Goal: Task Accomplishment & Management: Manage account settings

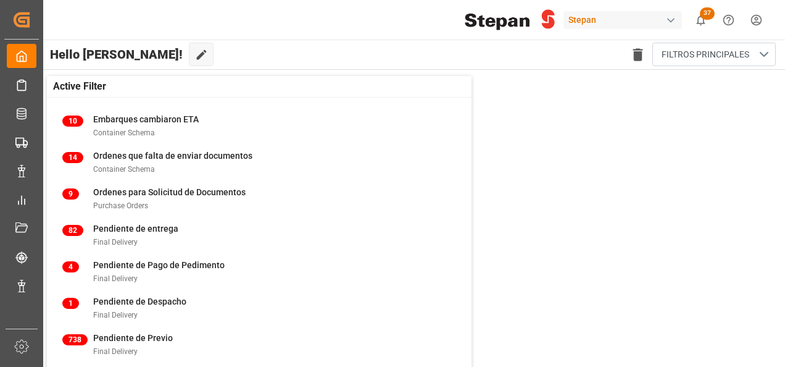
drag, startPoint x: 411, startPoint y: 254, endPoint x: 404, endPoint y: 253, distance: 7.5
click at [411, 254] on div "4 Pendiente de Pago de Pedimento Final Delivery" at bounding box center [259, 271] width 412 height 35
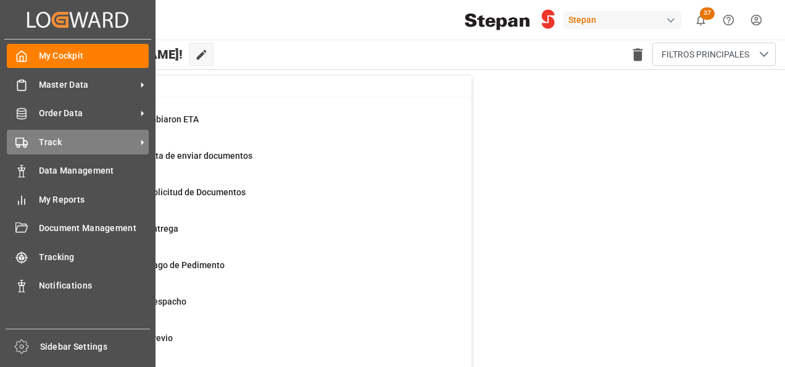
click at [28, 136] on div "Track Track" at bounding box center [78, 142] width 142 height 24
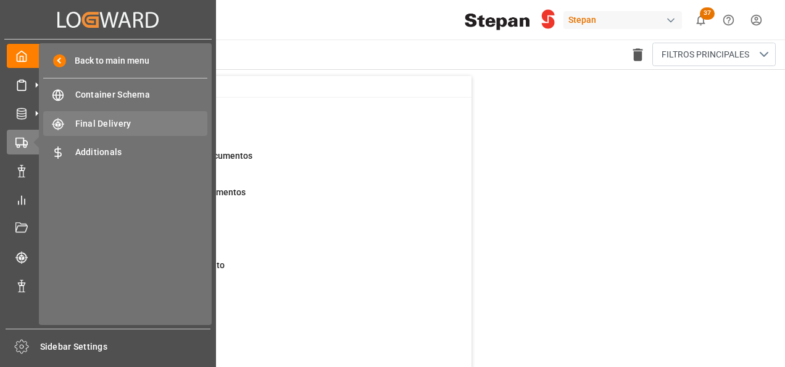
click at [87, 119] on span "Final Delivery" at bounding box center [141, 123] width 133 height 13
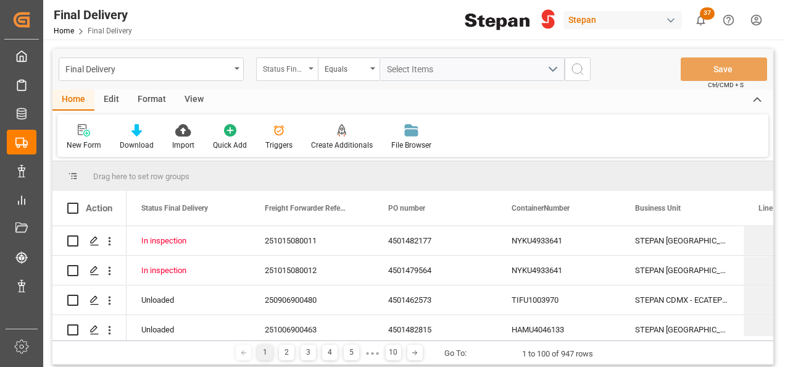
drag, startPoint x: 300, startPoint y: 59, endPoint x: 301, endPoint y: 67, distance: 8.1
click at [300, 59] on div "Status Final Delivery" at bounding box center [287, 68] width 62 height 23
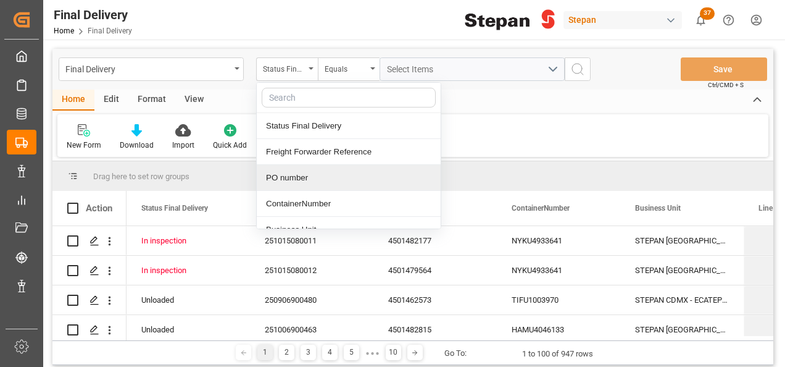
click at [291, 178] on div "PO number" at bounding box center [349, 178] width 184 height 26
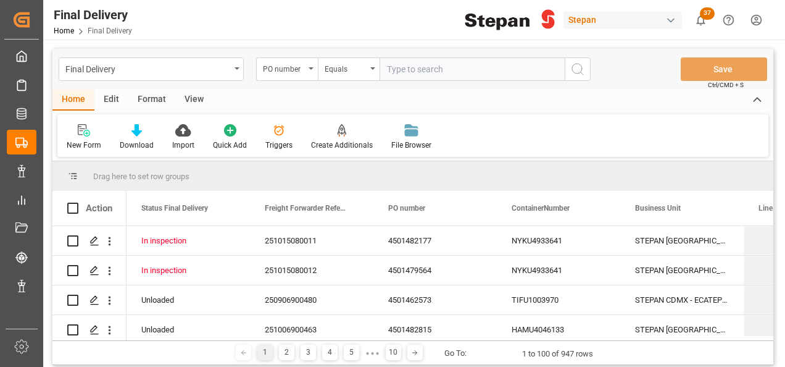
click at [402, 68] on input "text" at bounding box center [472, 68] width 185 height 23
type input "4501482177"
click at [577, 75] on icon "search button" at bounding box center [577, 69] width 15 height 15
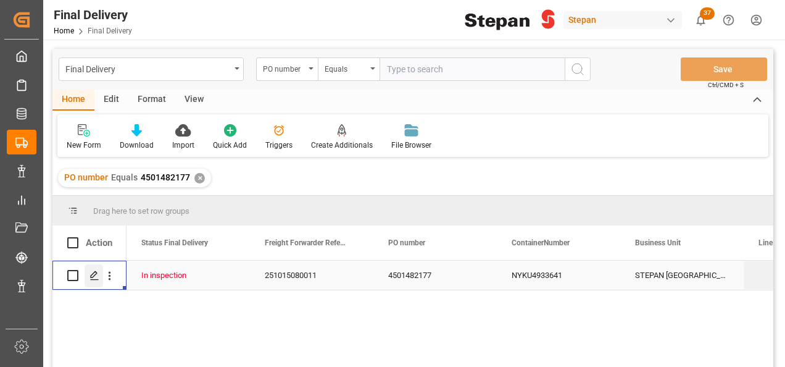
click at [93, 277] on polygon "Press SPACE to select this row." at bounding box center [94, 275] width 6 height 6
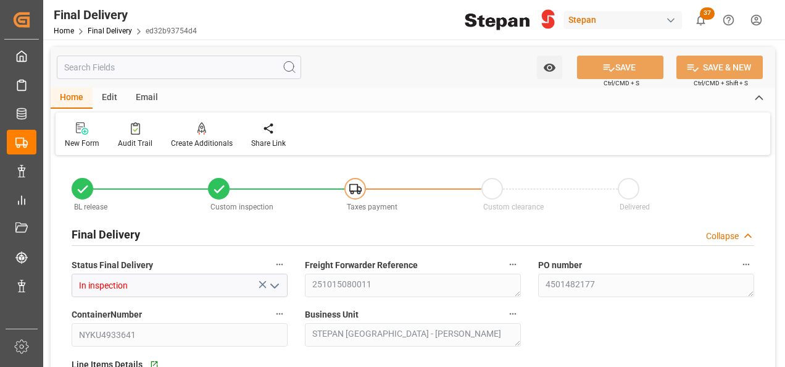
type input "[DATE]"
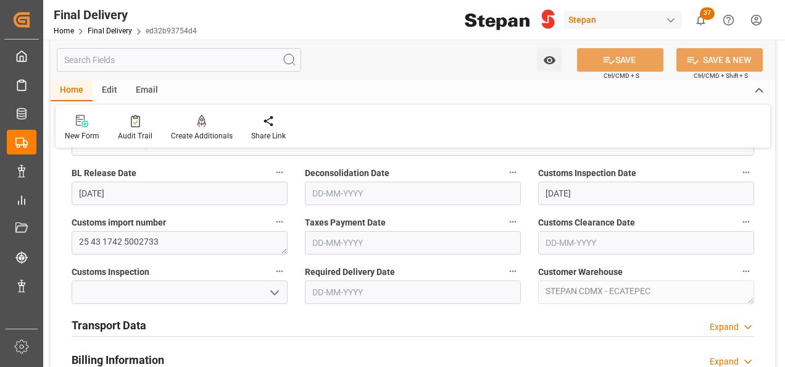
scroll to position [370, 0]
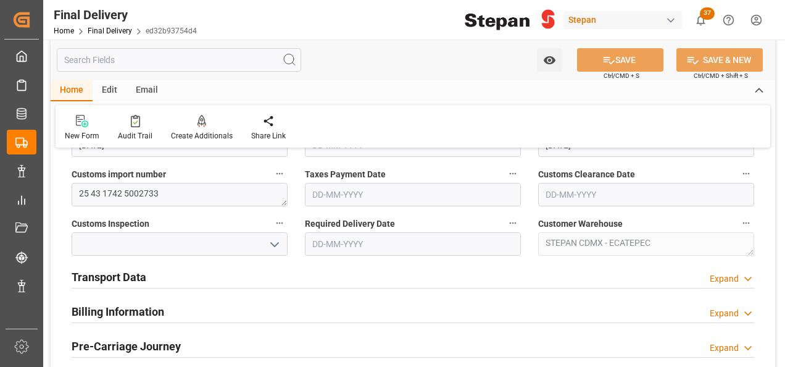
click at [135, 280] on h2 "Transport Data" at bounding box center [109, 277] width 75 height 17
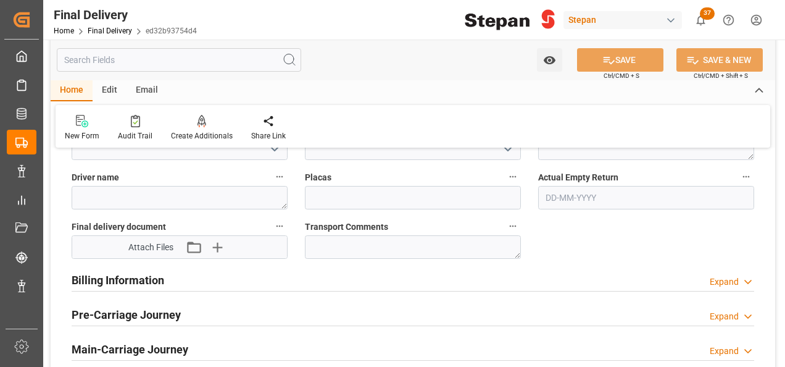
scroll to position [617, 0]
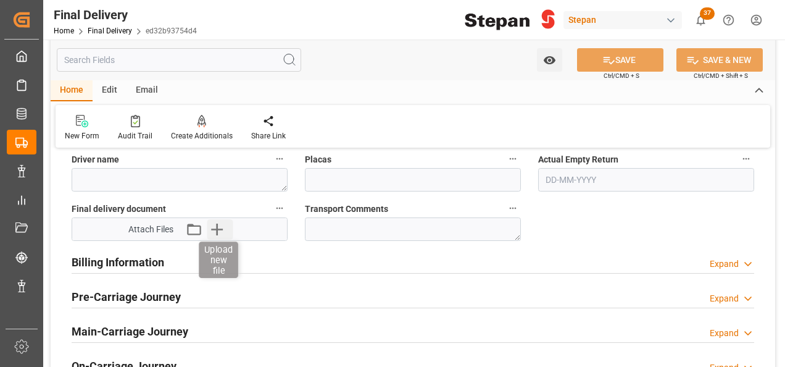
click at [217, 232] on icon "button" at bounding box center [217, 229] width 12 height 12
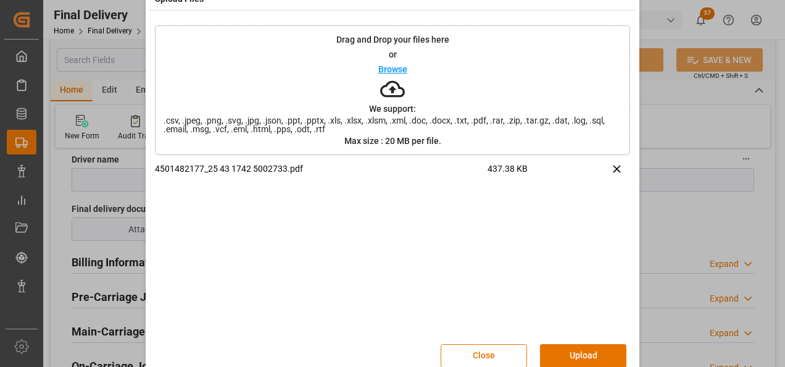
scroll to position [49, 0]
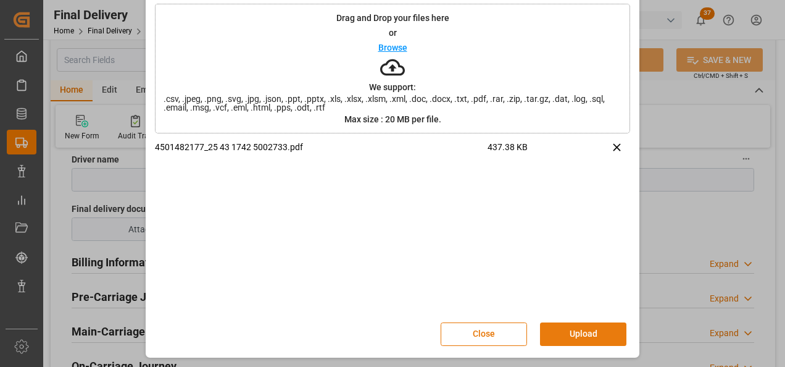
click at [582, 335] on button "Upload" at bounding box center [583, 333] width 86 height 23
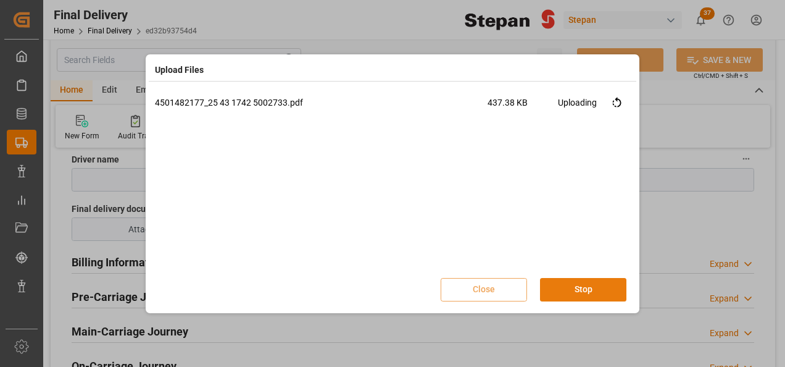
scroll to position [0, 0]
click at [595, 293] on button "Done" at bounding box center [583, 289] width 86 height 23
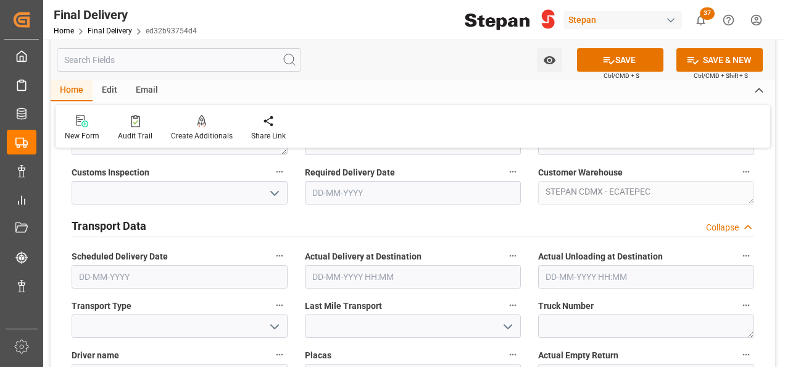
scroll to position [370, 0]
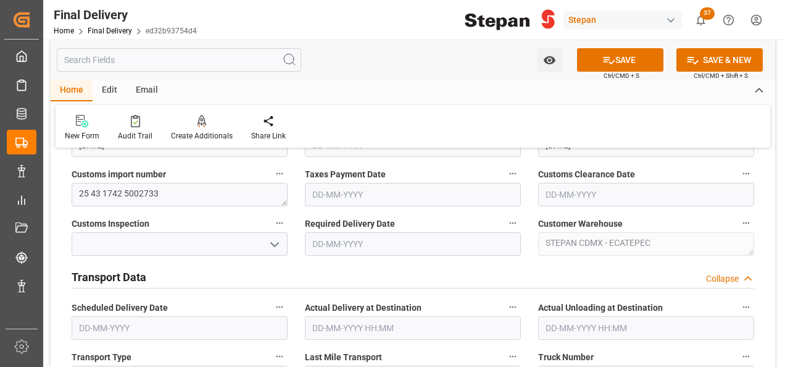
click at [325, 199] on input "text" at bounding box center [413, 194] width 216 height 23
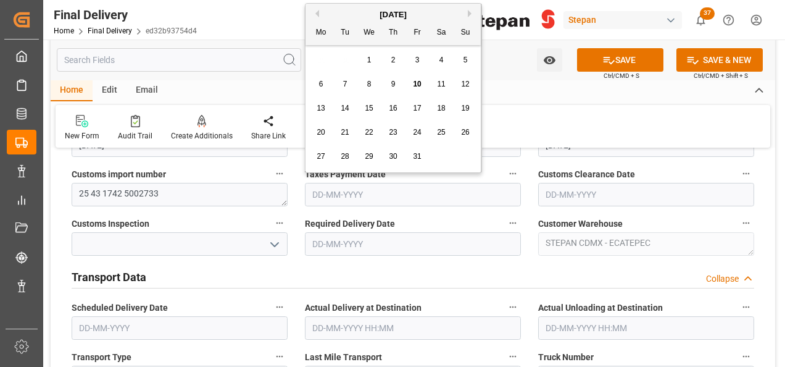
click at [391, 82] on span "9" at bounding box center [393, 84] width 4 height 9
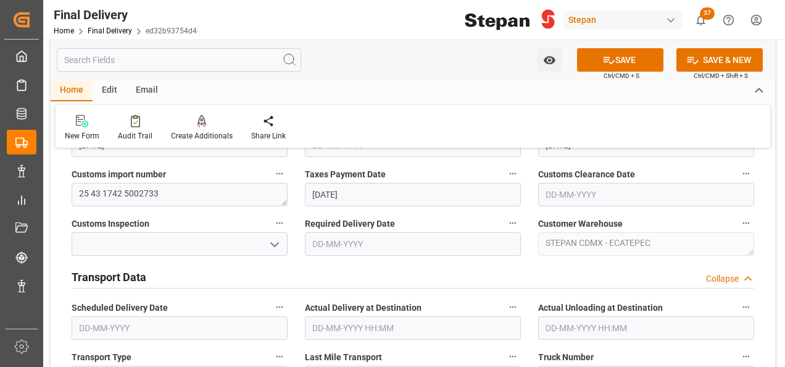
type input "[DATE]"
click at [618, 59] on button "SAVE" at bounding box center [620, 59] width 86 height 23
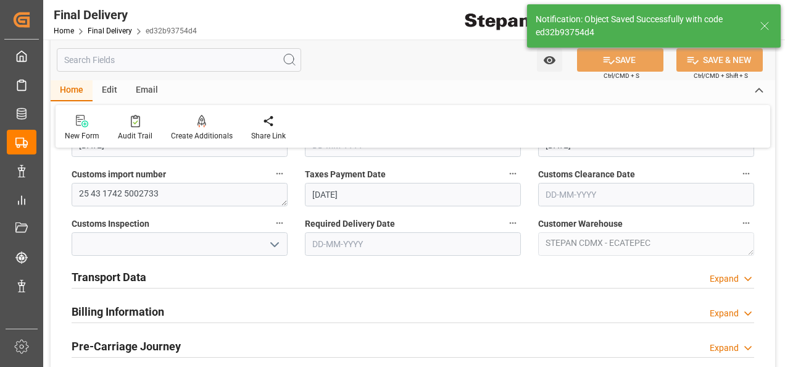
type input "Taxes paid"
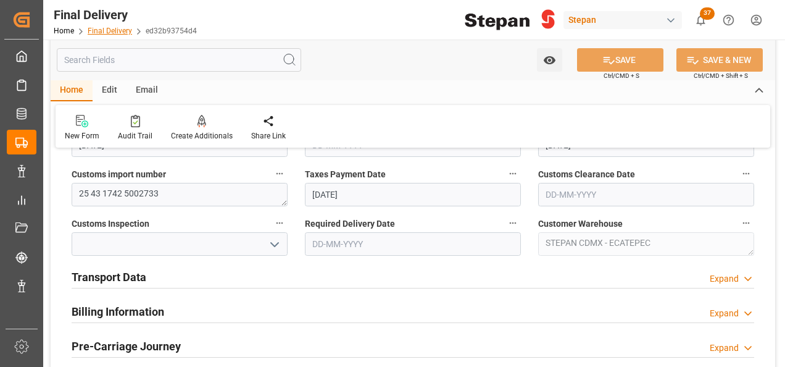
click at [102, 30] on link "Final Delivery" at bounding box center [110, 31] width 44 height 9
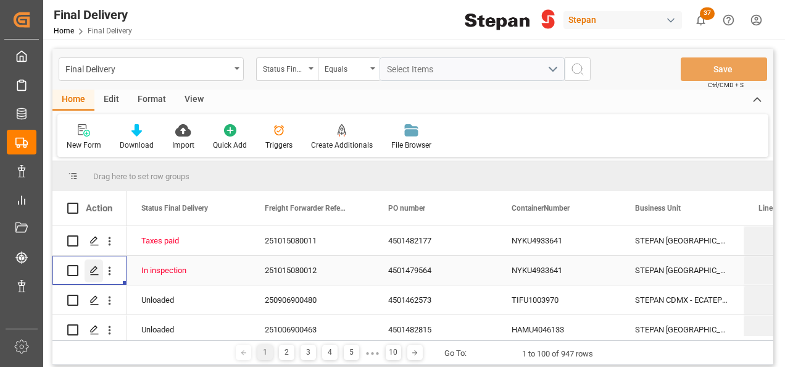
click at [93, 272] on polygon "Press SPACE to select this row." at bounding box center [94, 270] width 6 height 6
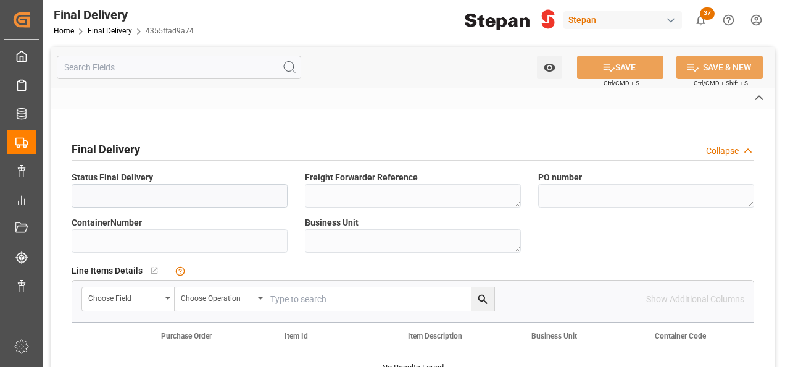
type input "In inspection"
type textarea "251015080012"
type textarea "4501479564"
type input "NYKU4933641"
type textarea "STEPAN [GEOGRAPHIC_DATA] - [PERSON_NAME]"
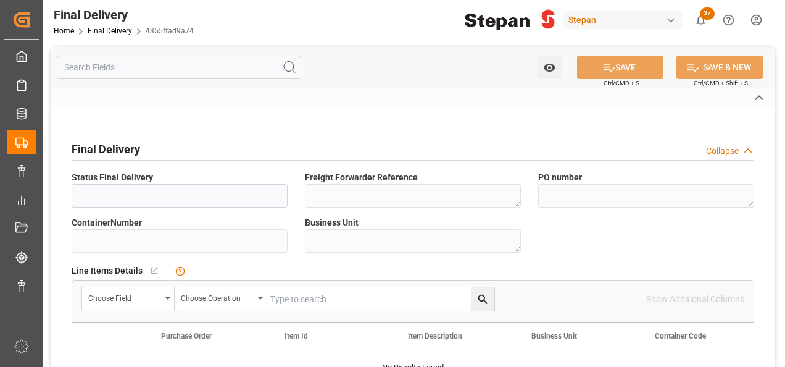
type textarea "25 43 1742 5002702"
type textarea "STEPAN CDMX - ECATEPEC"
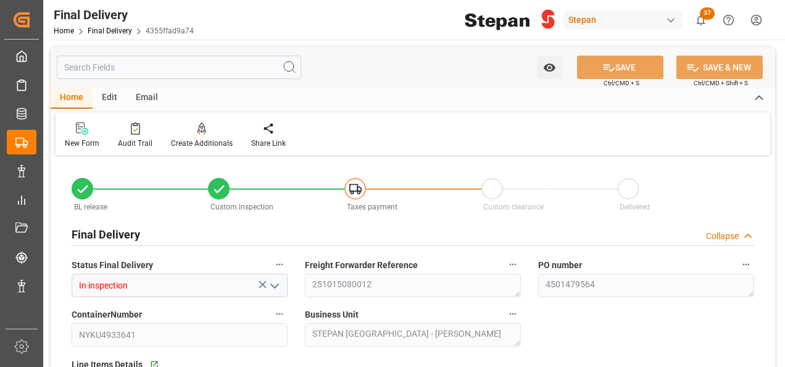
type input "[DATE]"
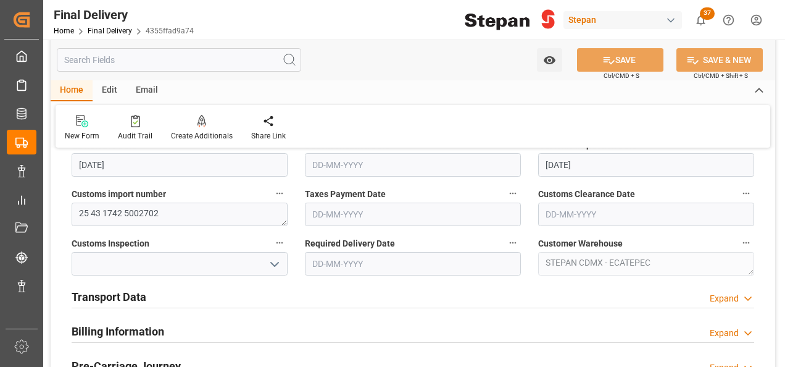
scroll to position [411, 0]
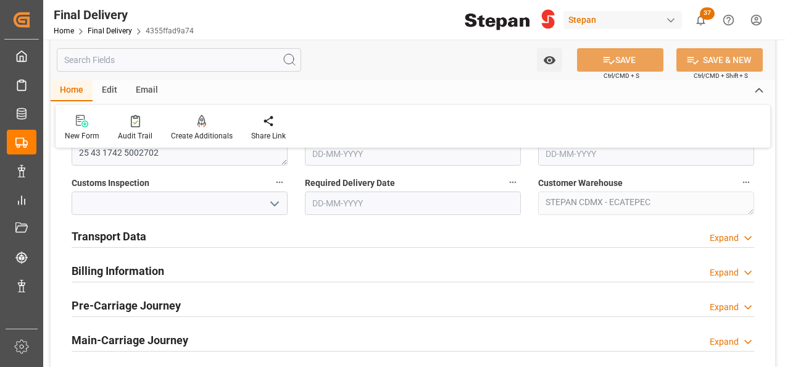
click at [128, 238] on h2 "Transport Data" at bounding box center [109, 236] width 75 height 17
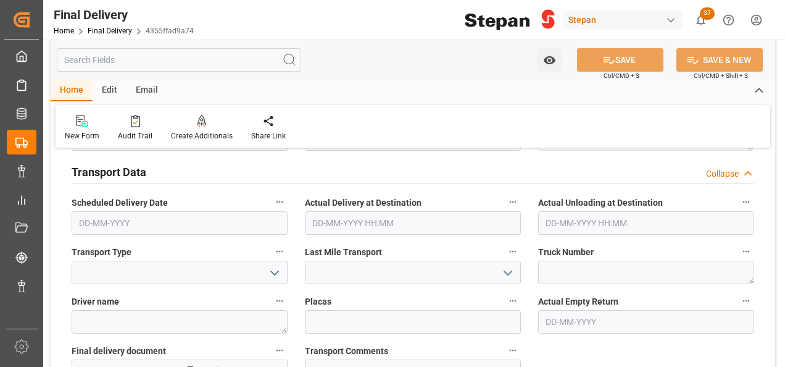
scroll to position [535, 0]
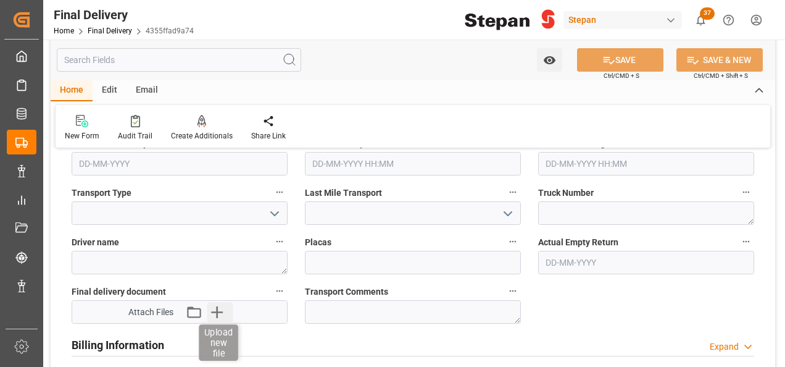
click at [217, 306] on icon "button" at bounding box center [217, 312] width 12 height 12
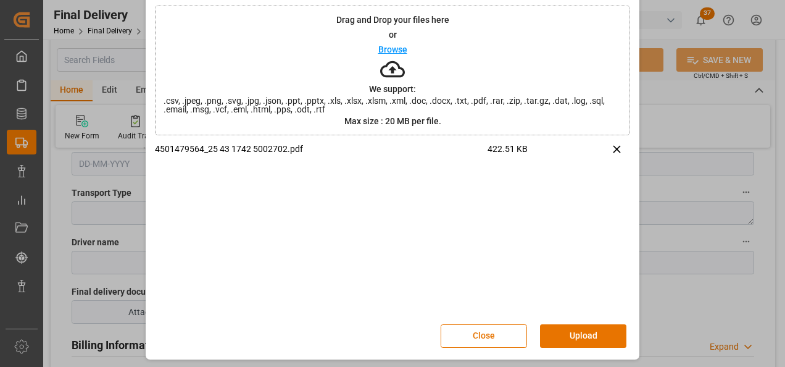
scroll to position [49, 0]
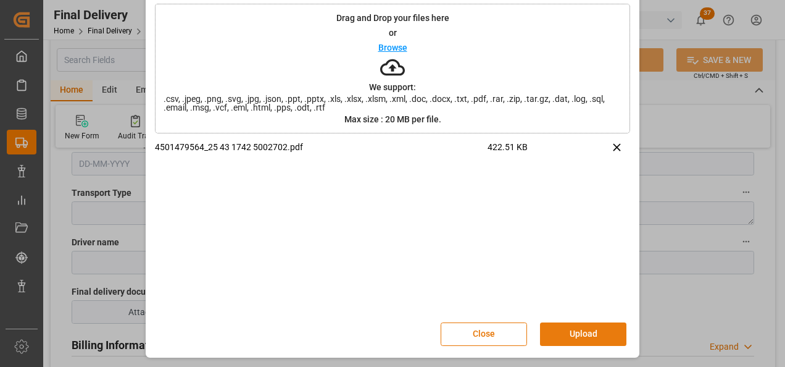
click at [588, 332] on button "Upload" at bounding box center [583, 333] width 86 height 23
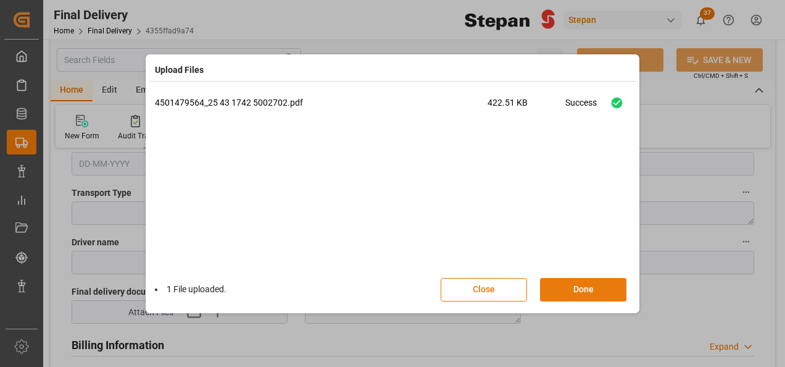
click at [575, 287] on button "Done" at bounding box center [583, 289] width 86 height 23
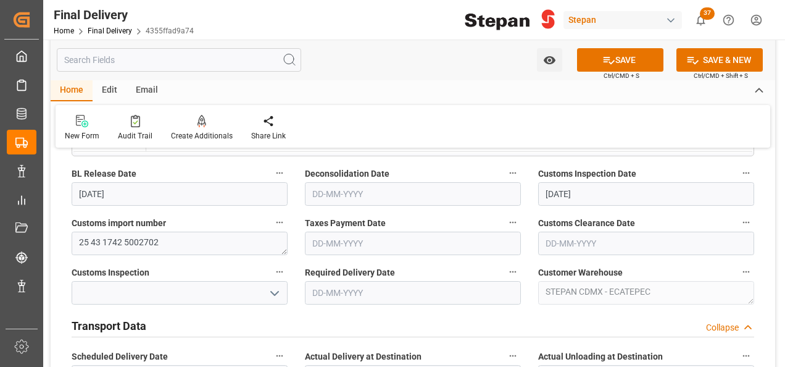
scroll to position [288, 0]
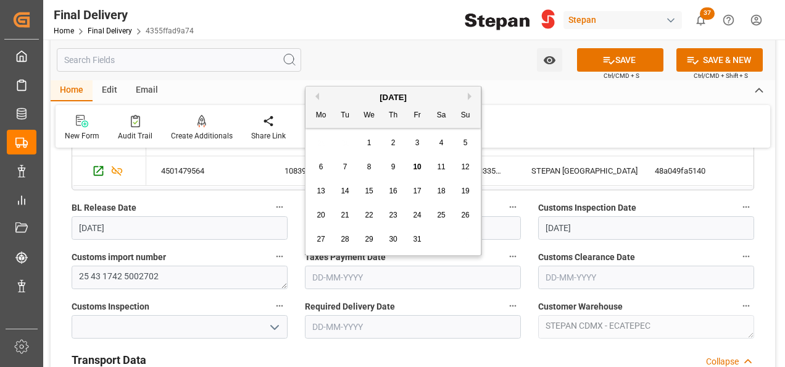
click at [320, 277] on input "text" at bounding box center [413, 276] width 216 height 23
click at [346, 91] on div "[DATE]" at bounding box center [393, 97] width 175 height 12
click at [393, 164] on span "9" at bounding box center [393, 166] width 4 height 9
type input "[DATE]"
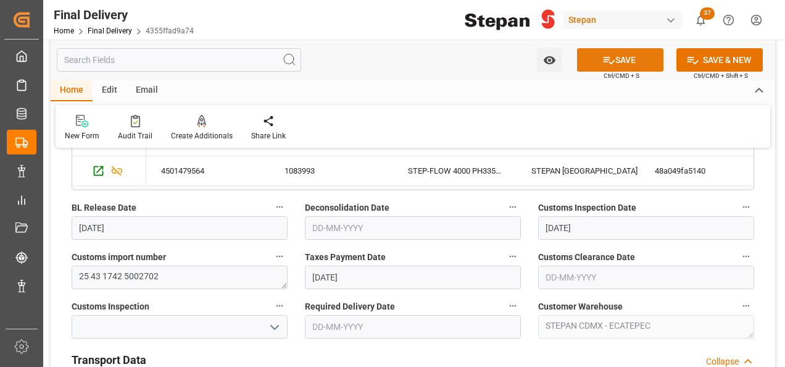
click at [628, 59] on button "SAVE" at bounding box center [620, 59] width 86 height 23
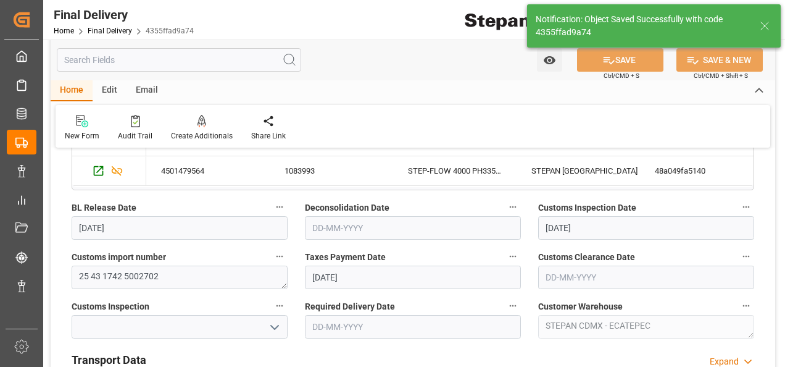
type input "Taxes paid"
